Goal: Obtain resource: Obtain resource

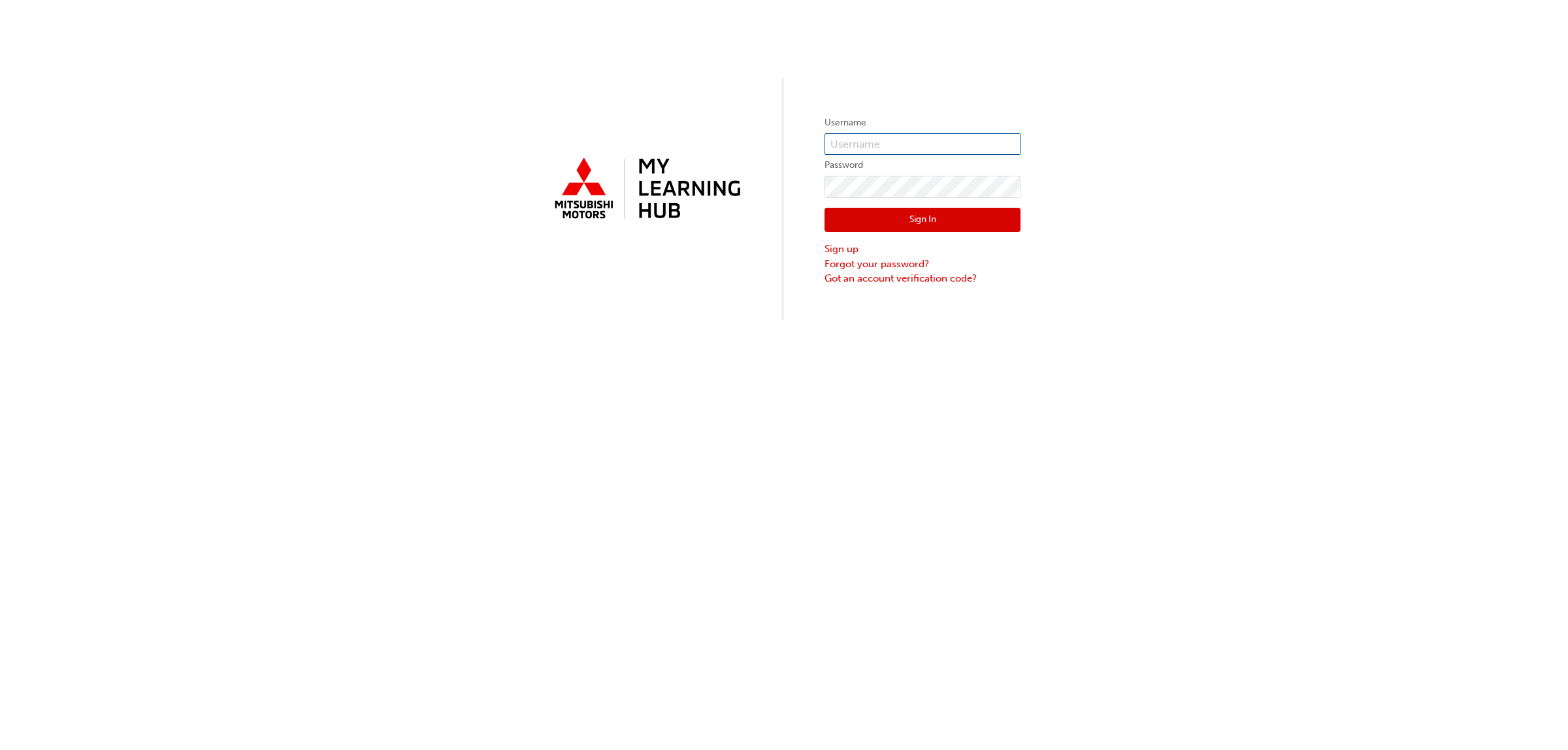
type input "0005265888"
click at [925, 219] on button "Sign In" at bounding box center [923, 219] width 196 height 24
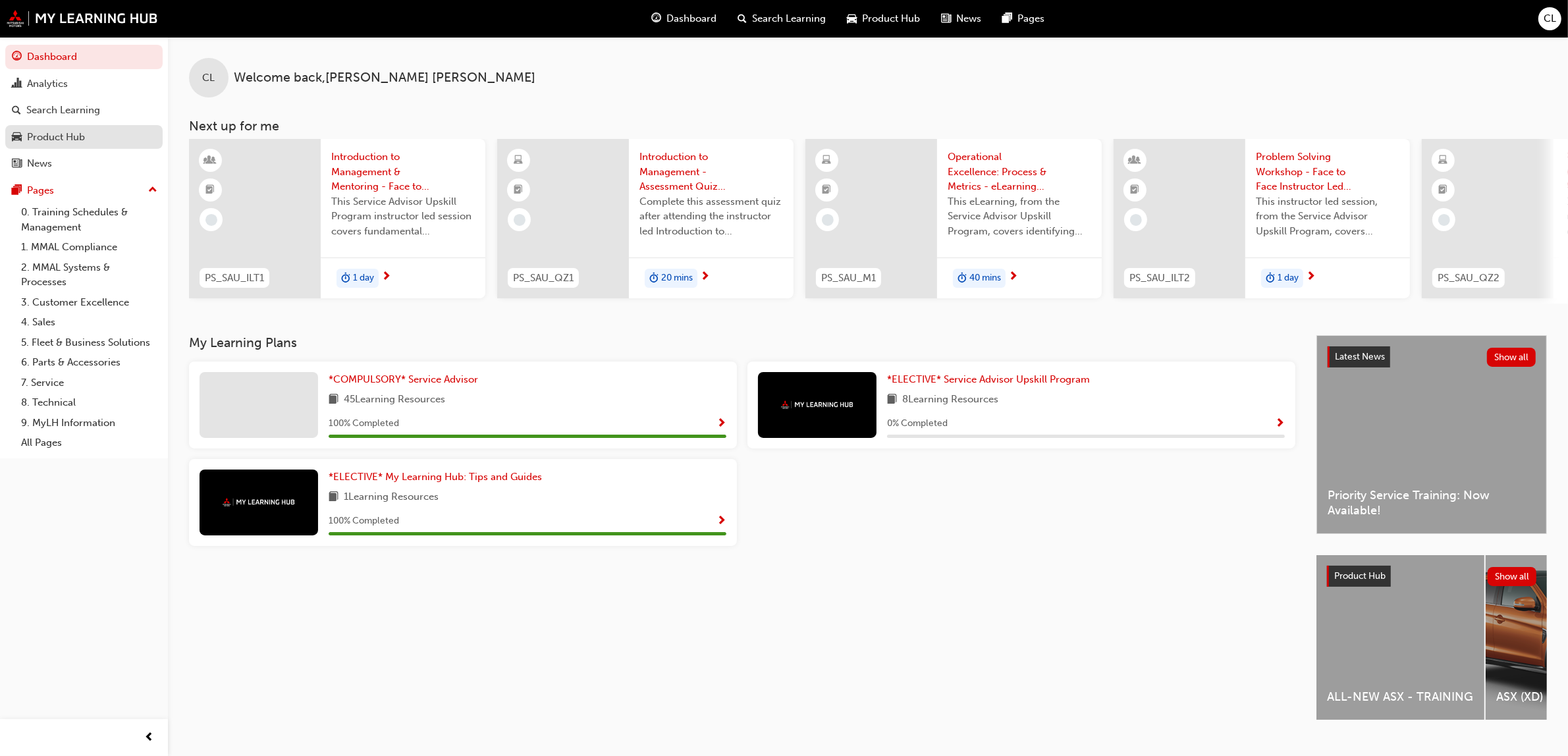
click at [60, 141] on div "Product Hub" at bounding box center [55, 136] width 58 height 15
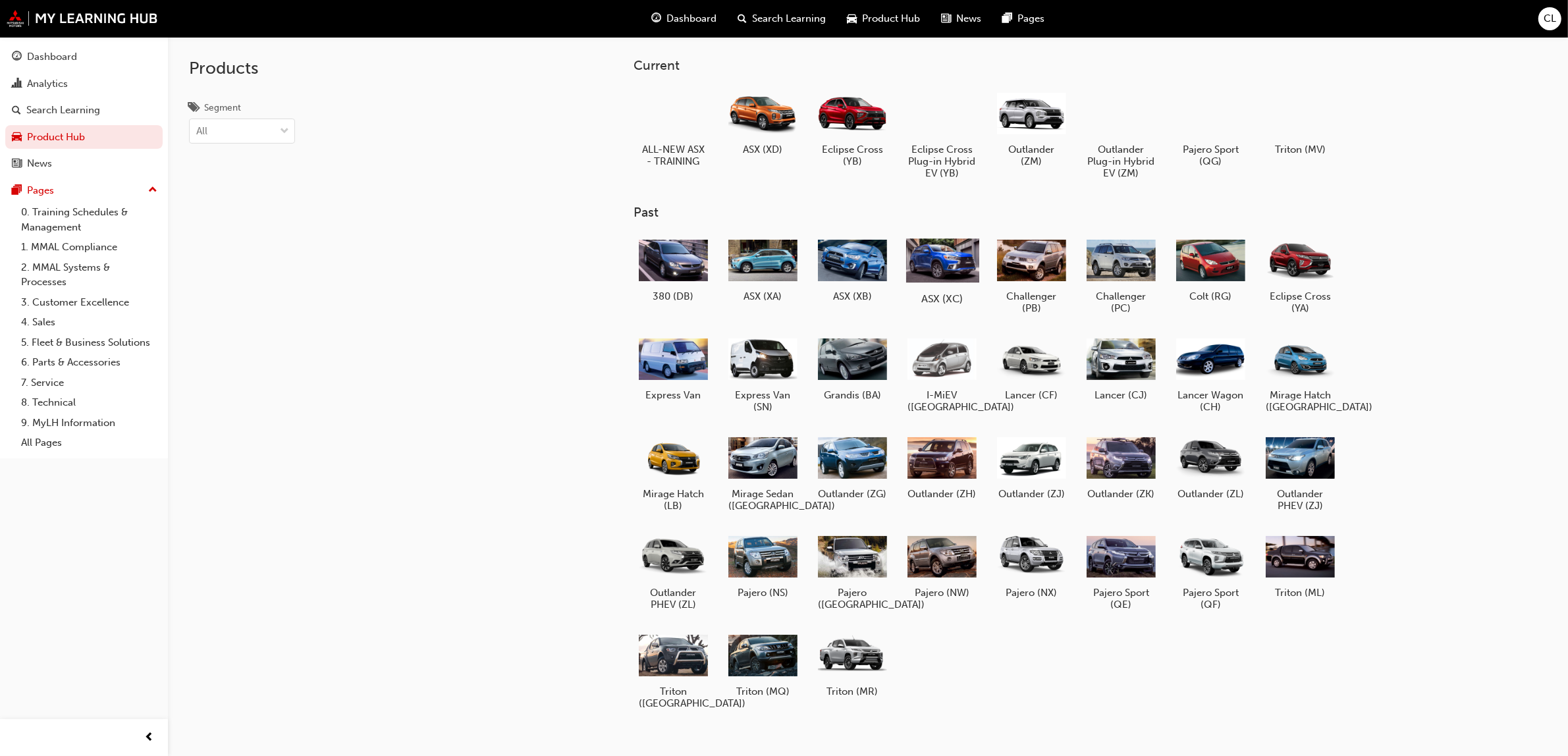
click at [932, 277] on div at bounding box center [942, 260] width 73 height 52
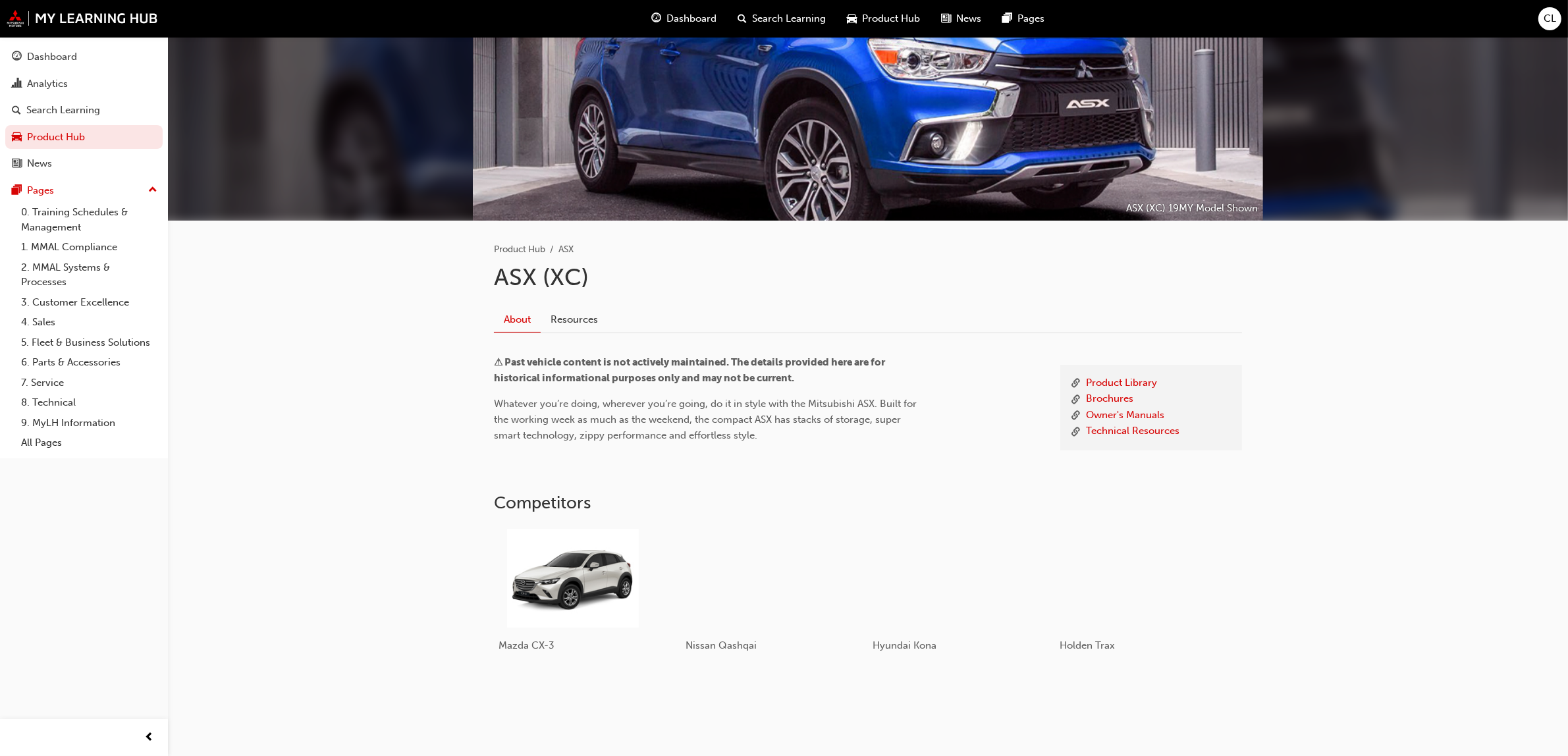
scroll to position [82, 0]
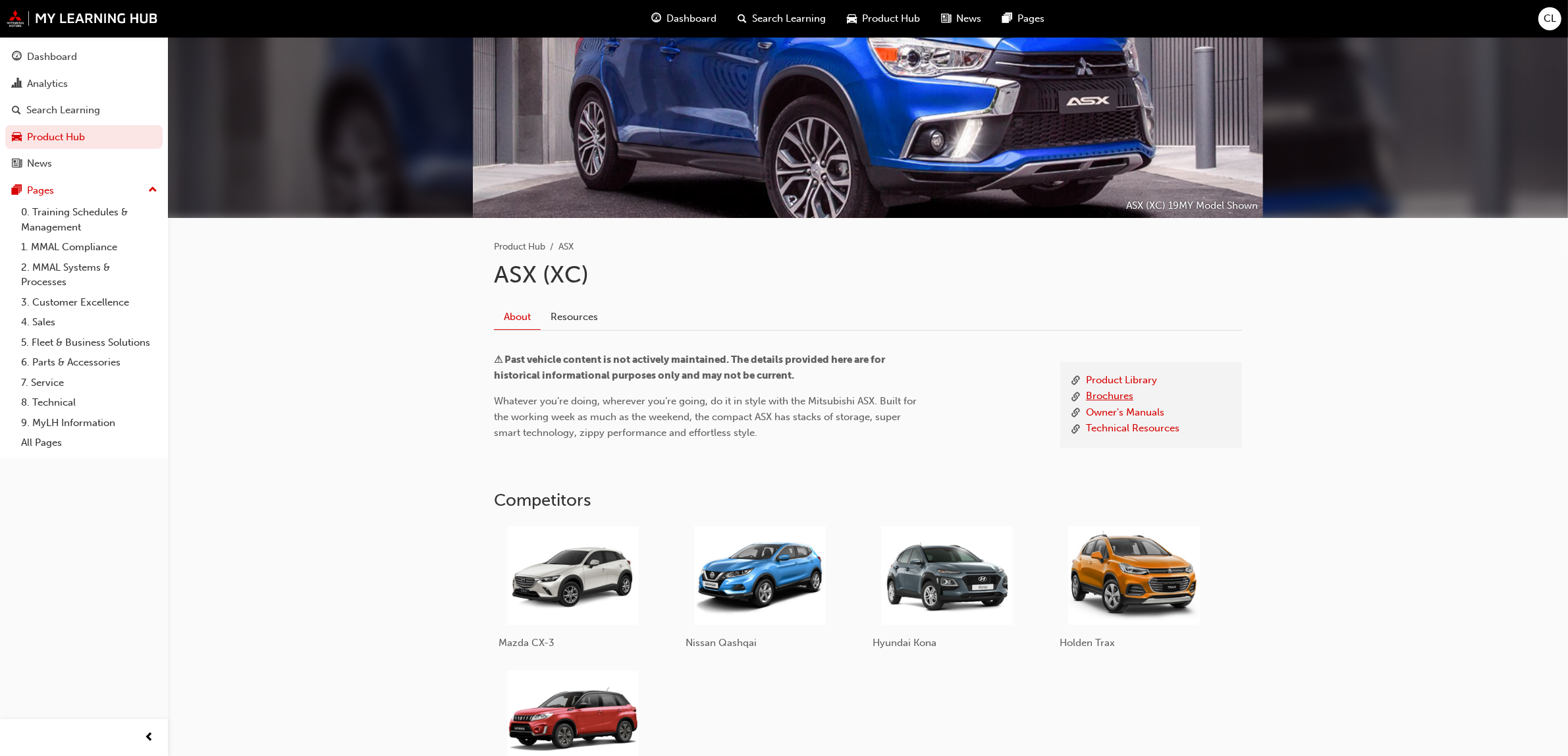
click at [1115, 395] on link "Brochures" at bounding box center [1110, 397] width 47 height 17
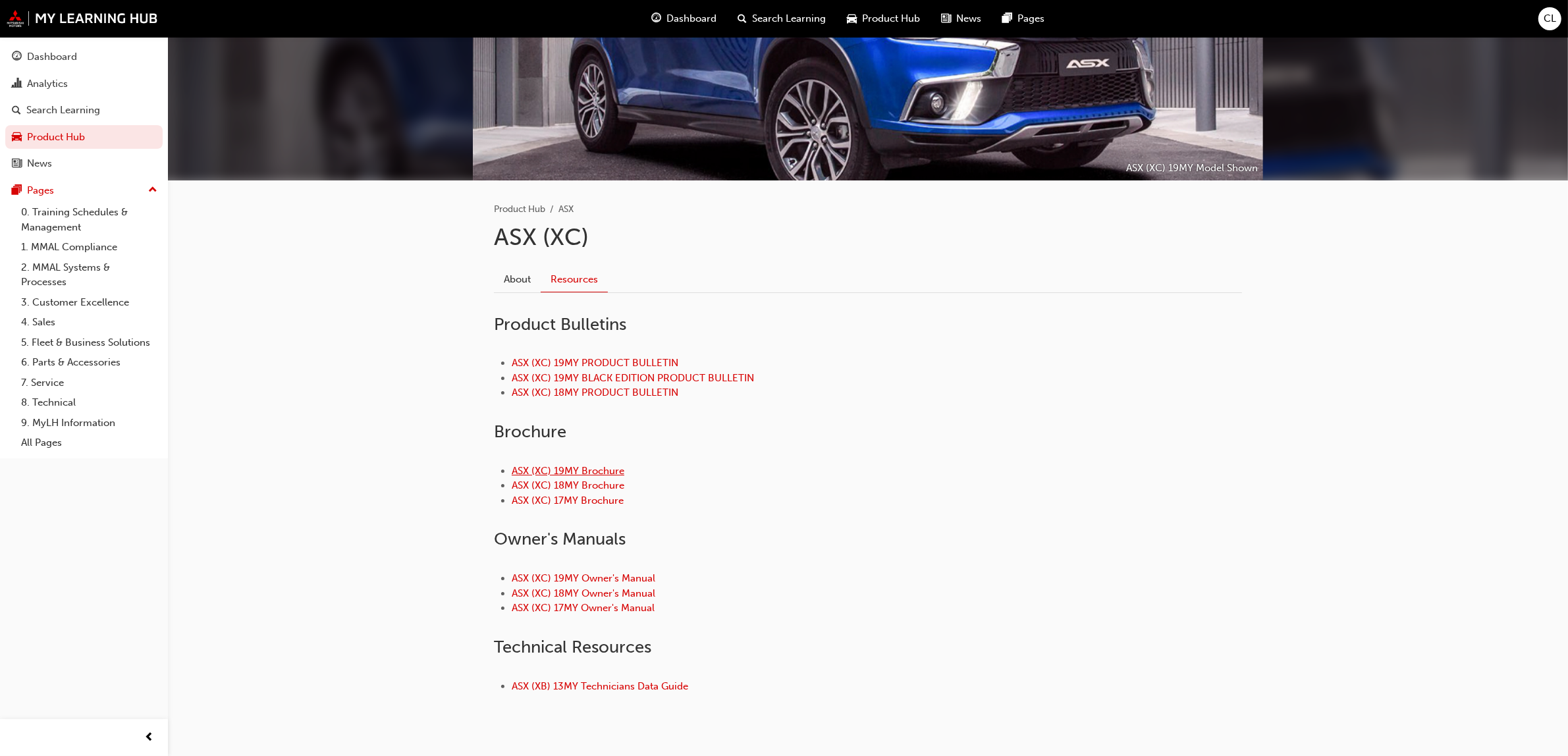
scroll to position [153, 0]
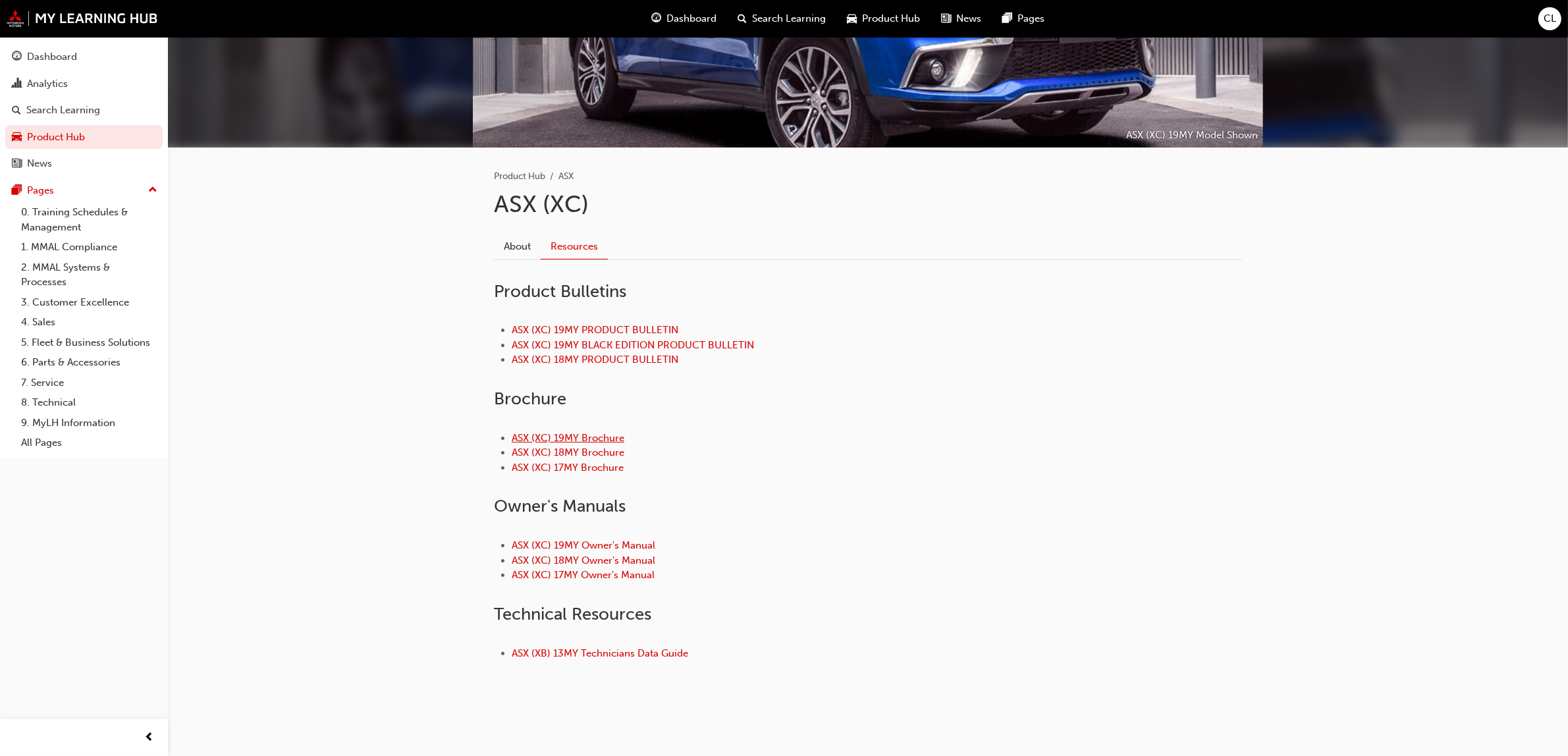
click at [603, 436] on link "ASX (XC) 19MY Brochure" at bounding box center [568, 438] width 113 height 12
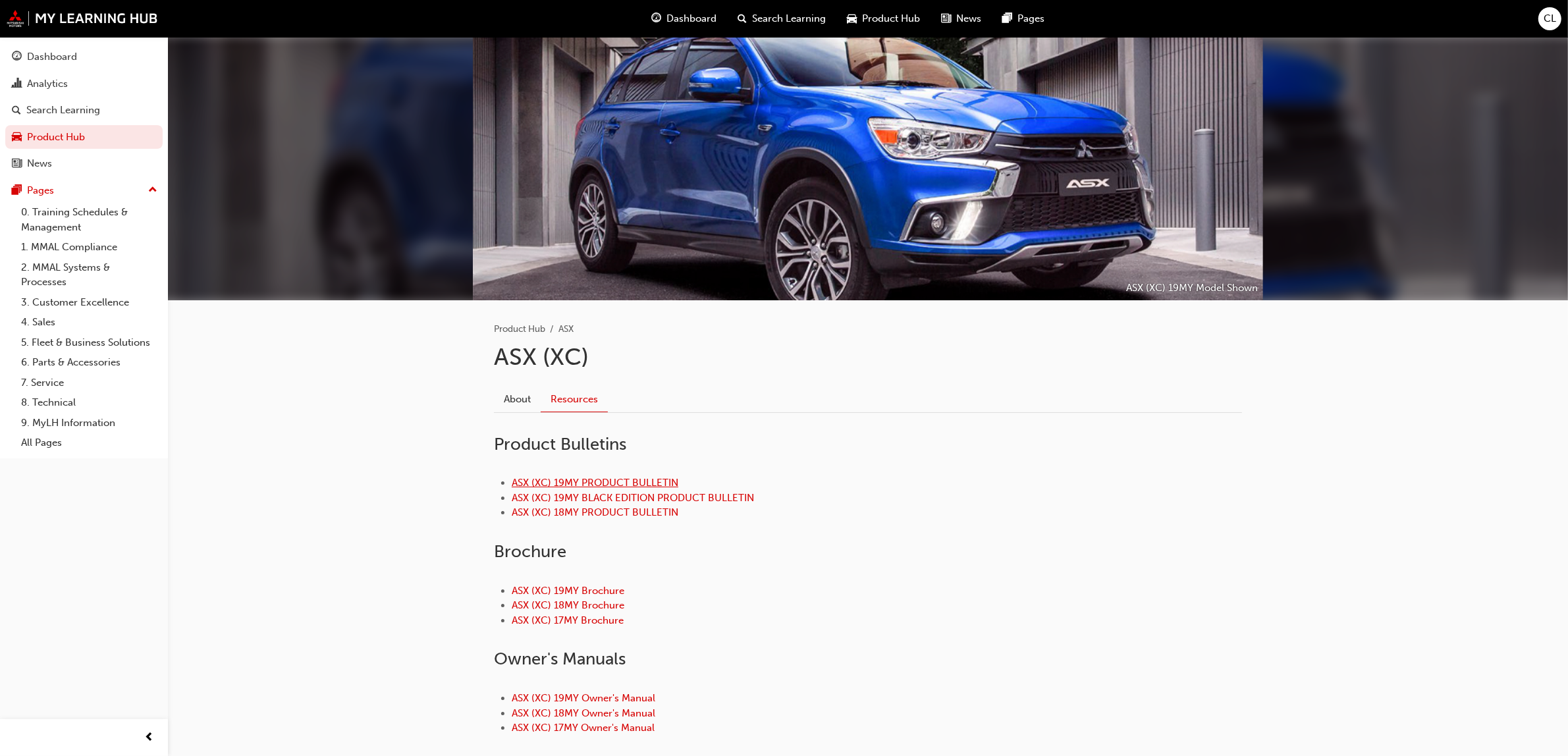
click at [640, 482] on link "ASX (XC) 19MY PRODUCT BULLETIN" at bounding box center [594, 483] width 167 height 12
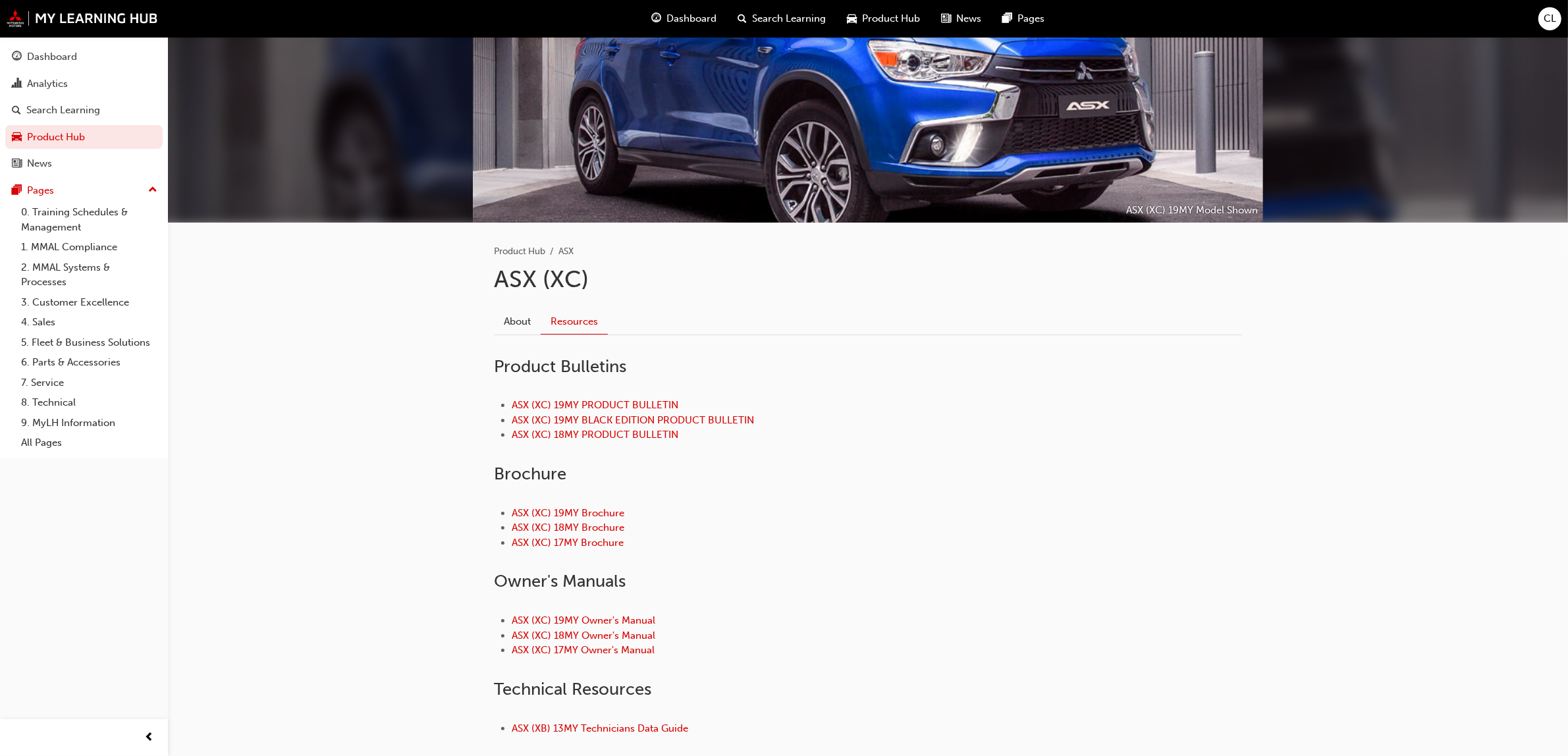
scroll to position [153, 0]
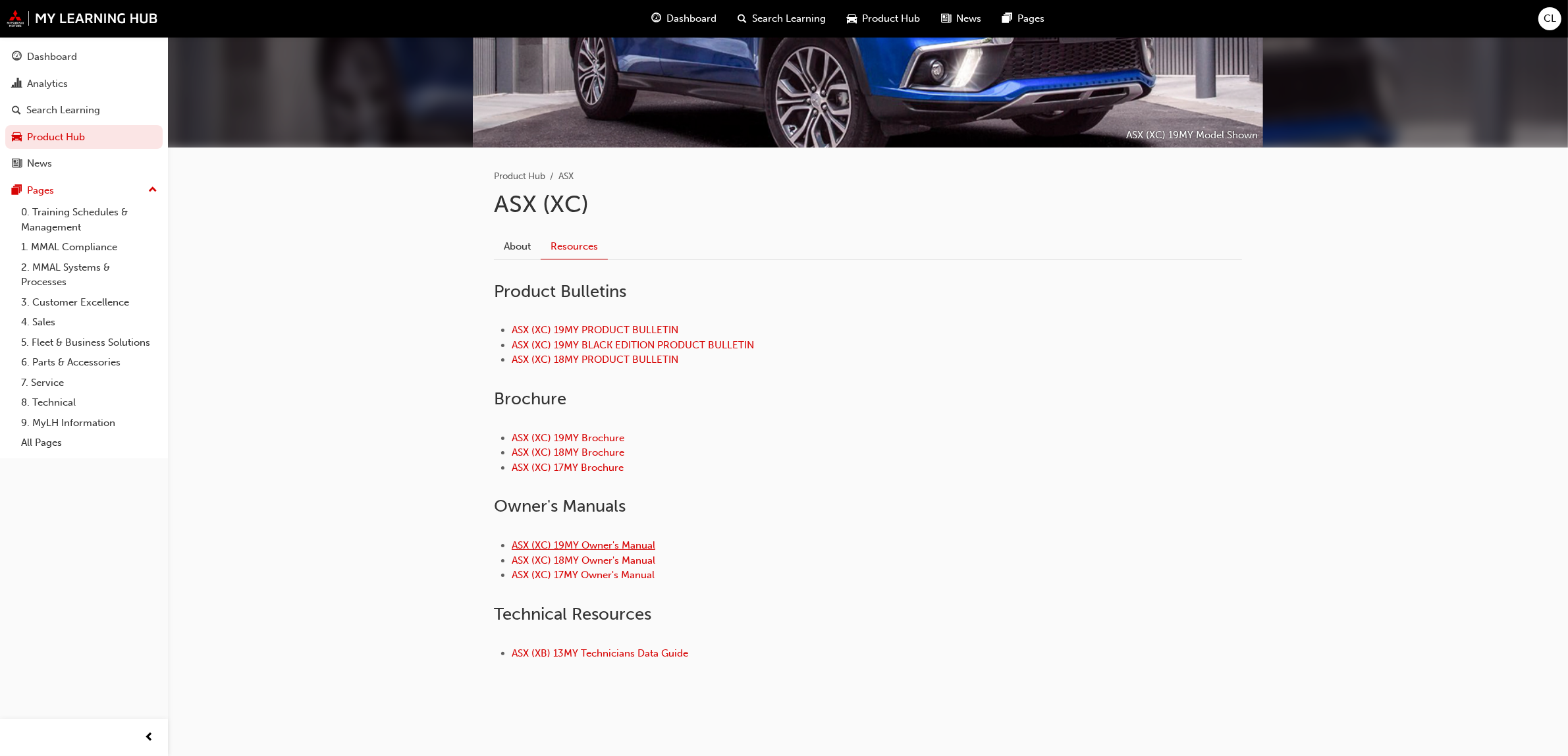
click at [598, 544] on link "ASX (XC) 19MY Owner's Manual" at bounding box center [583, 545] width 143 height 12
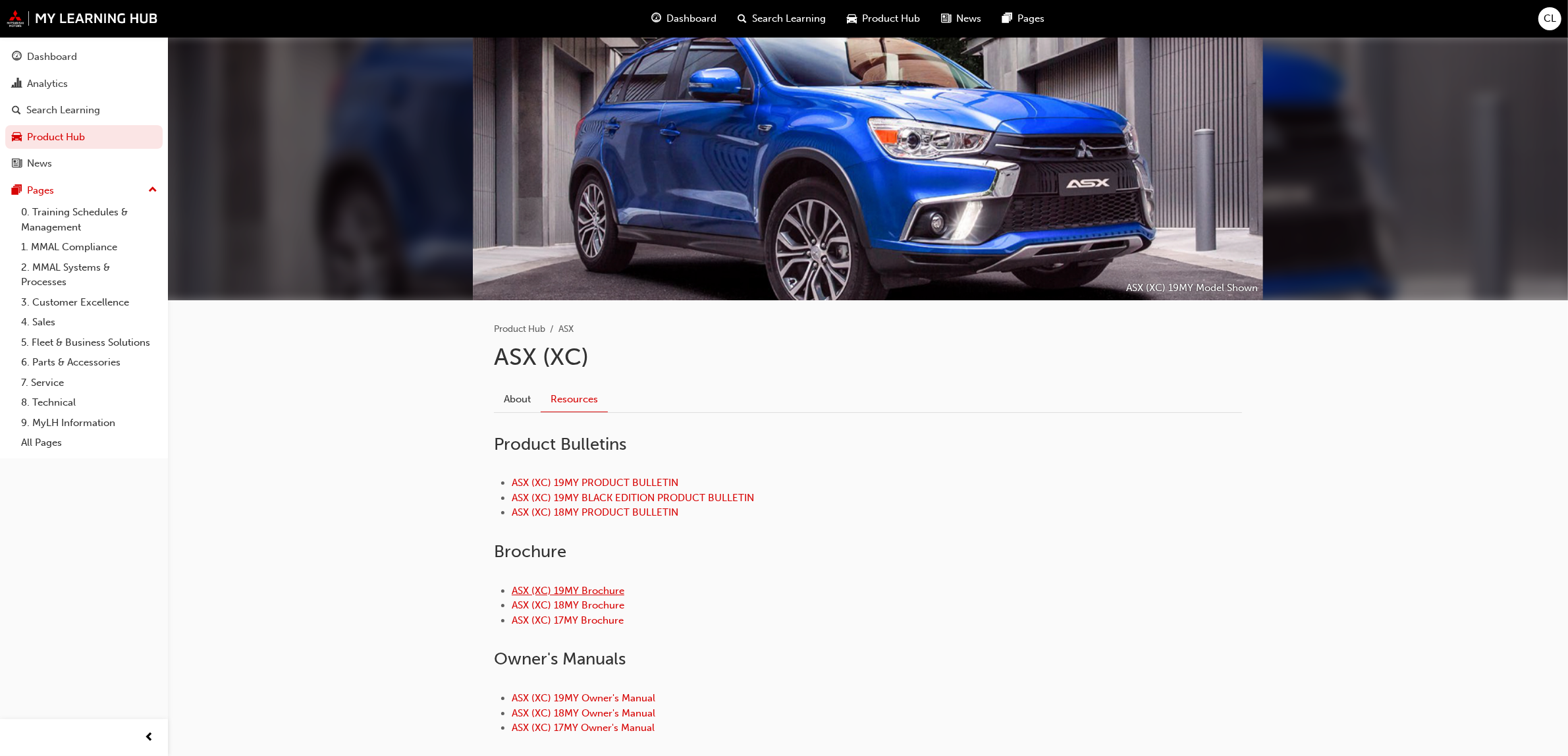
click at [610, 587] on link "ASX (XC) 19MY Brochure" at bounding box center [568, 590] width 113 height 12
